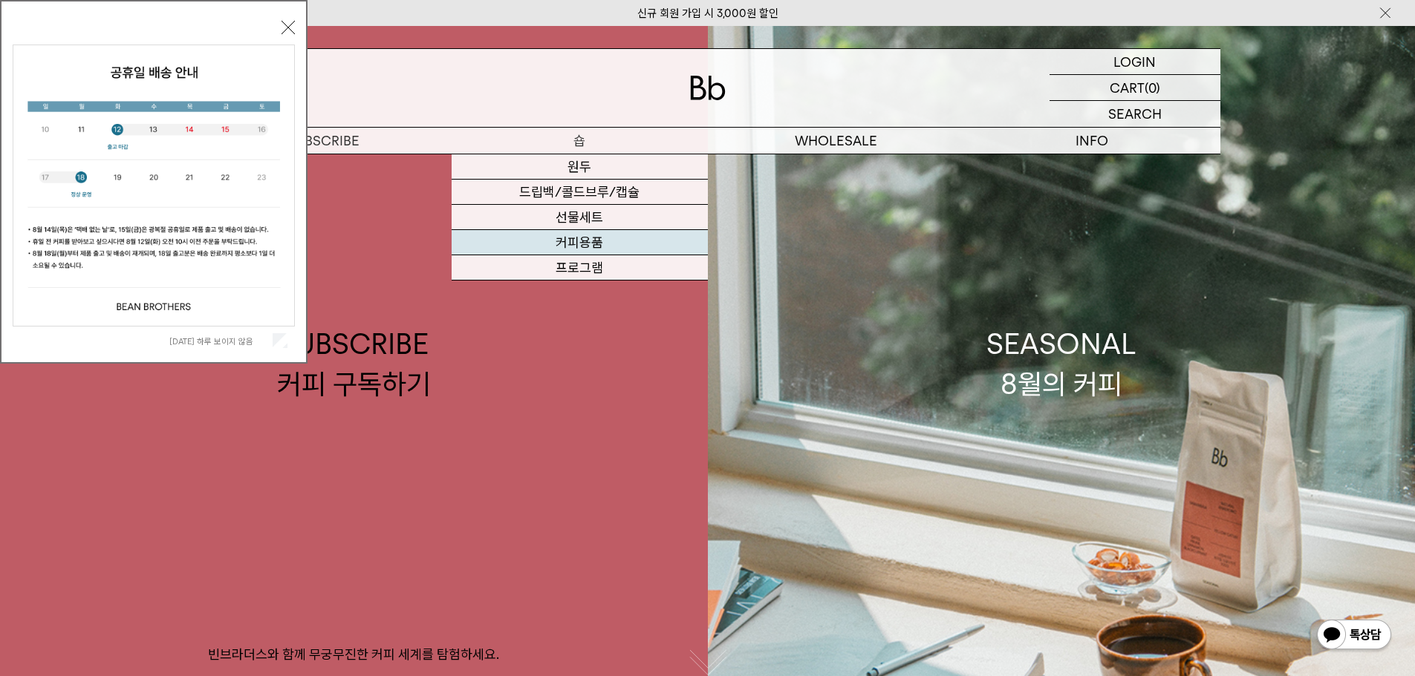
click at [589, 244] on link "커피용품" at bounding box center [579, 242] width 256 height 25
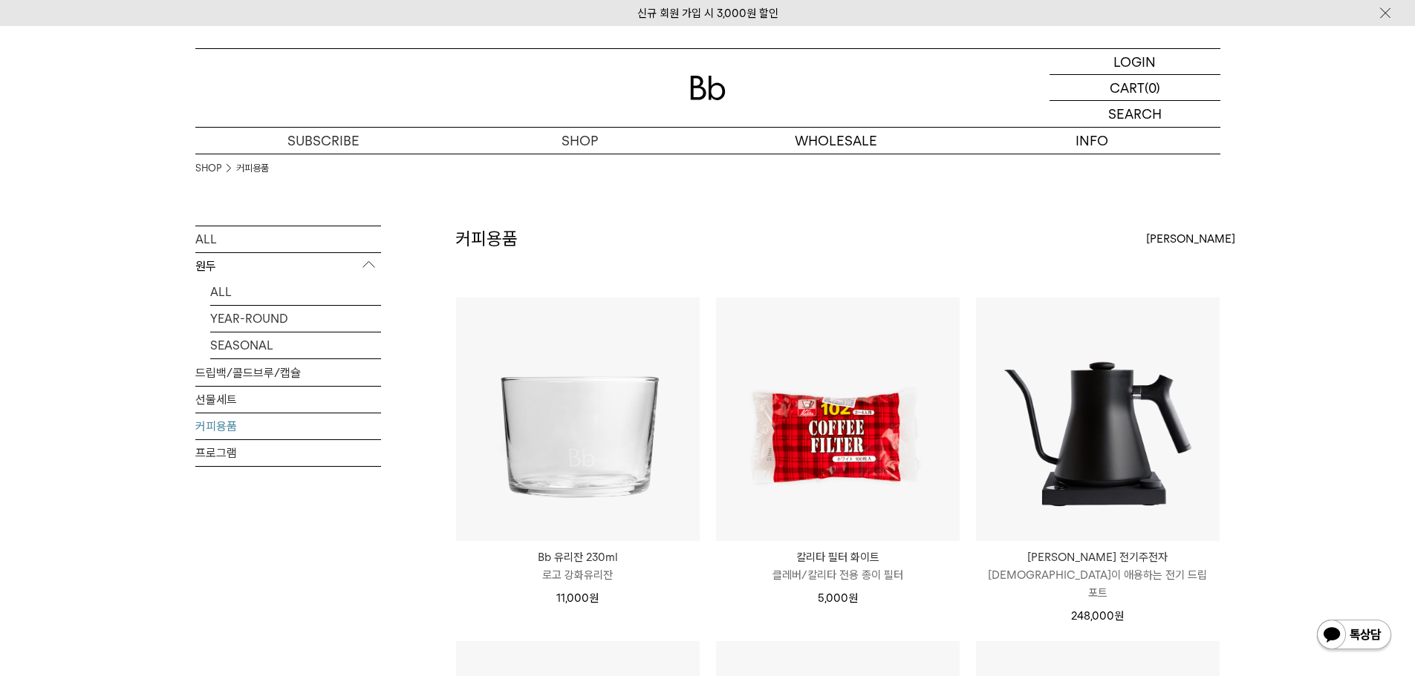
click at [1325, 416] on div "SHOP 커피용품 ALL 원두 ALL YEAR-ROUND SEASONAL 드립백/콜드브루/캡슐 선물세트 커피용품 프로그램 커피용품" at bounding box center [707, 635] width 1415 height 962
click at [715, 226] on div "커피용품 상품 6 개 [PERSON_NAME] [PERSON_NAME] 인기순 낮은가격순" at bounding box center [837, 261] width 765 height 71
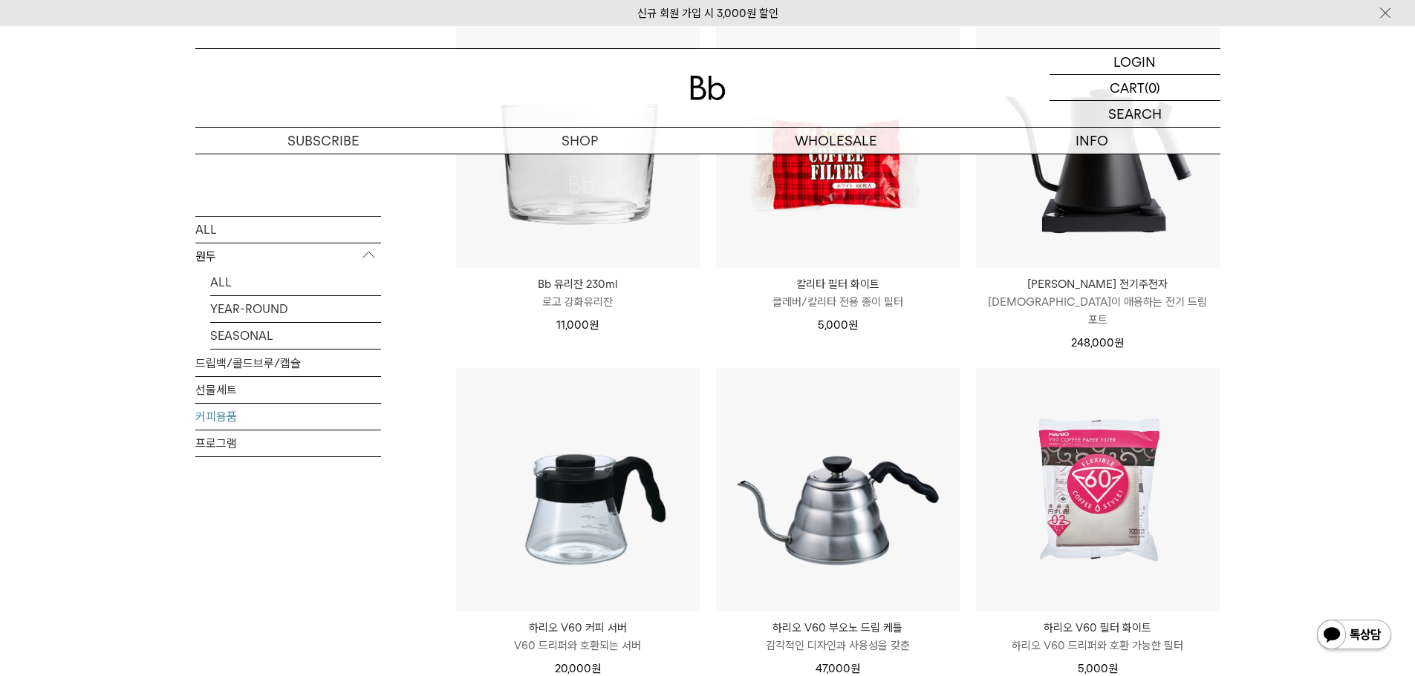
scroll to position [297, 0]
